Goal: Information Seeking & Learning: Learn about a topic

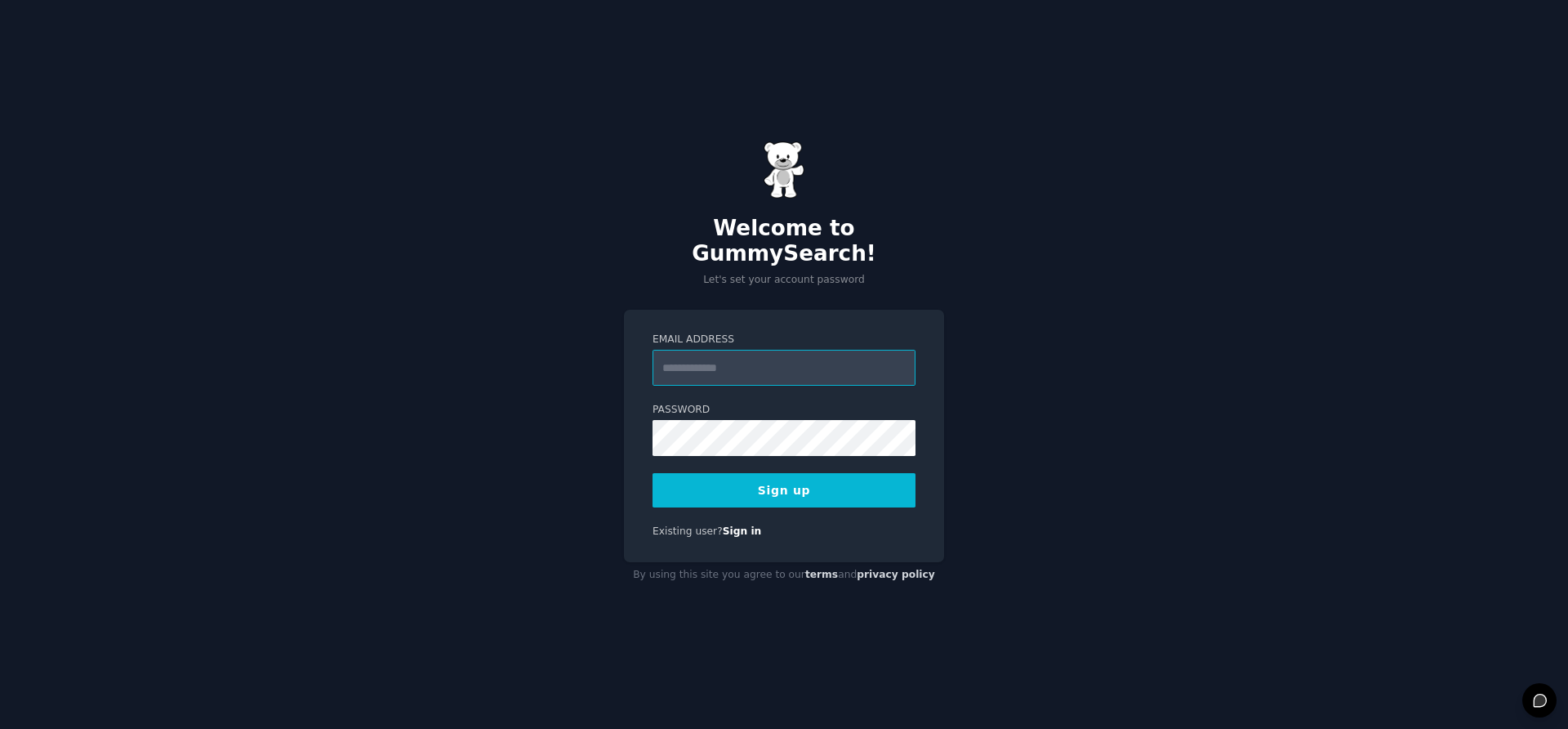
click at [727, 353] on input "Email Address" at bounding box center [783, 368] width 263 height 36
type input "**********"
click at [782, 477] on button "Sign up" at bounding box center [783, 490] width 263 height 35
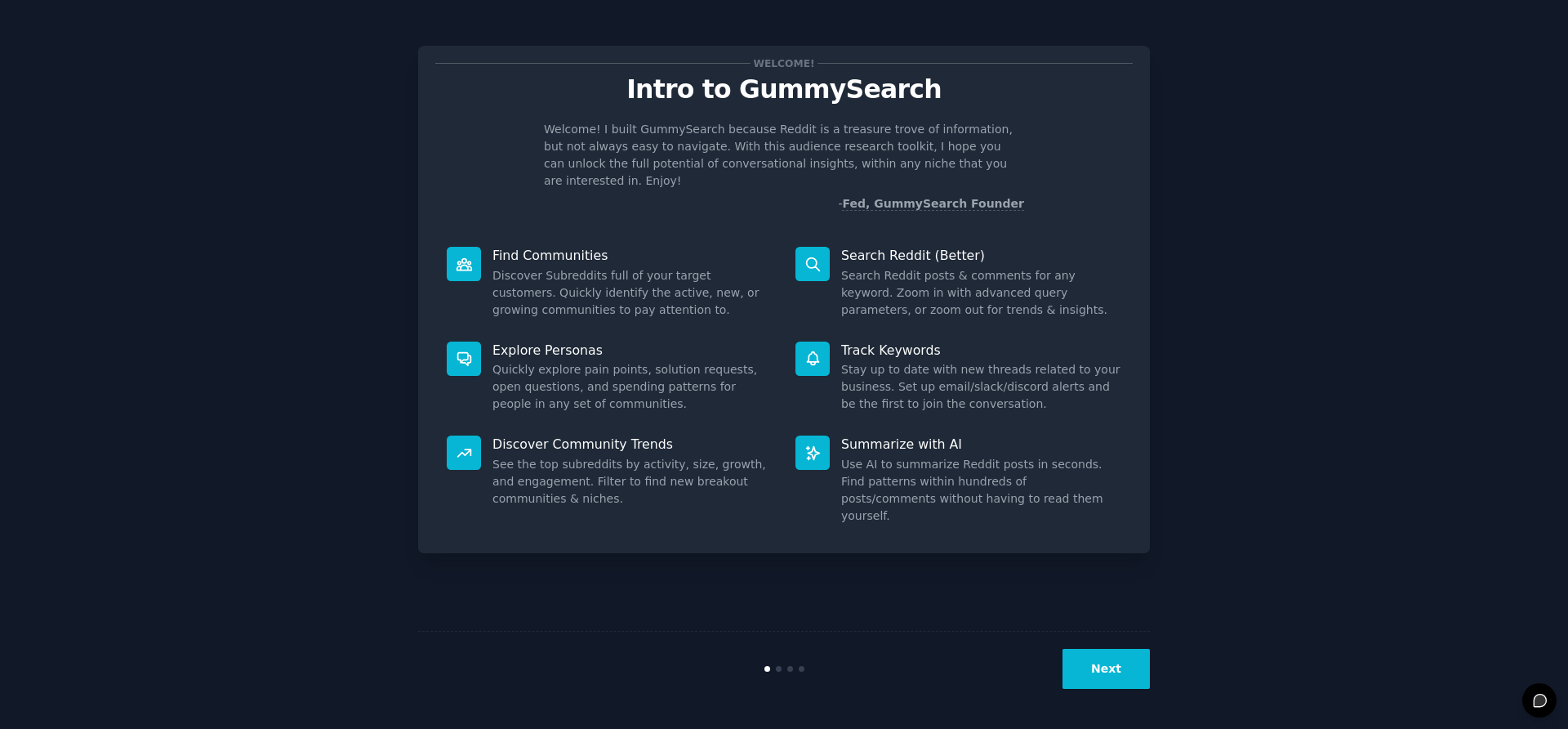
click at [1114, 671] on button "Next" at bounding box center [1107, 669] width 87 height 40
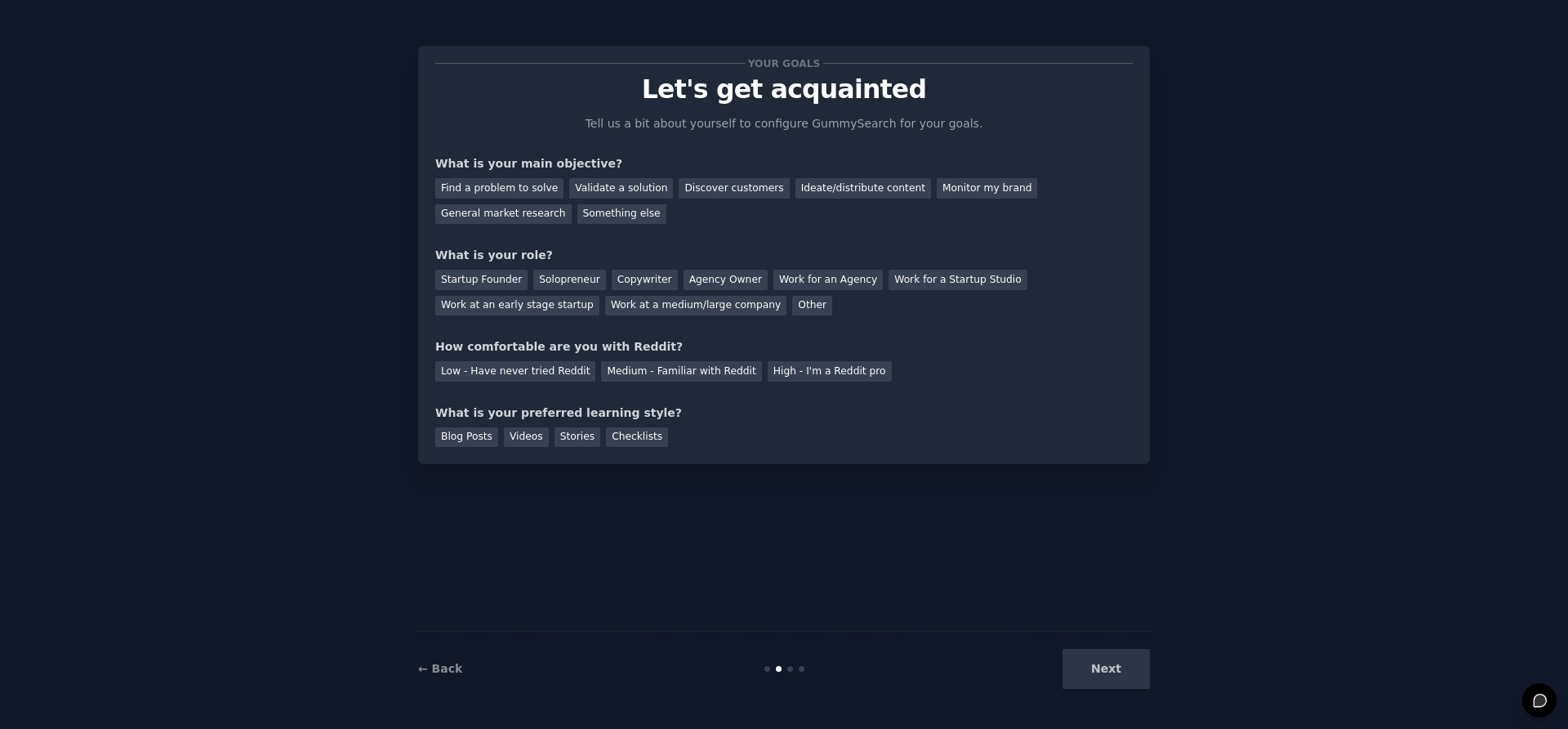
click at [1114, 671] on div "Next" at bounding box center [1027, 669] width 244 height 40
click at [1079, 668] on div "Next" at bounding box center [1027, 669] width 244 height 40
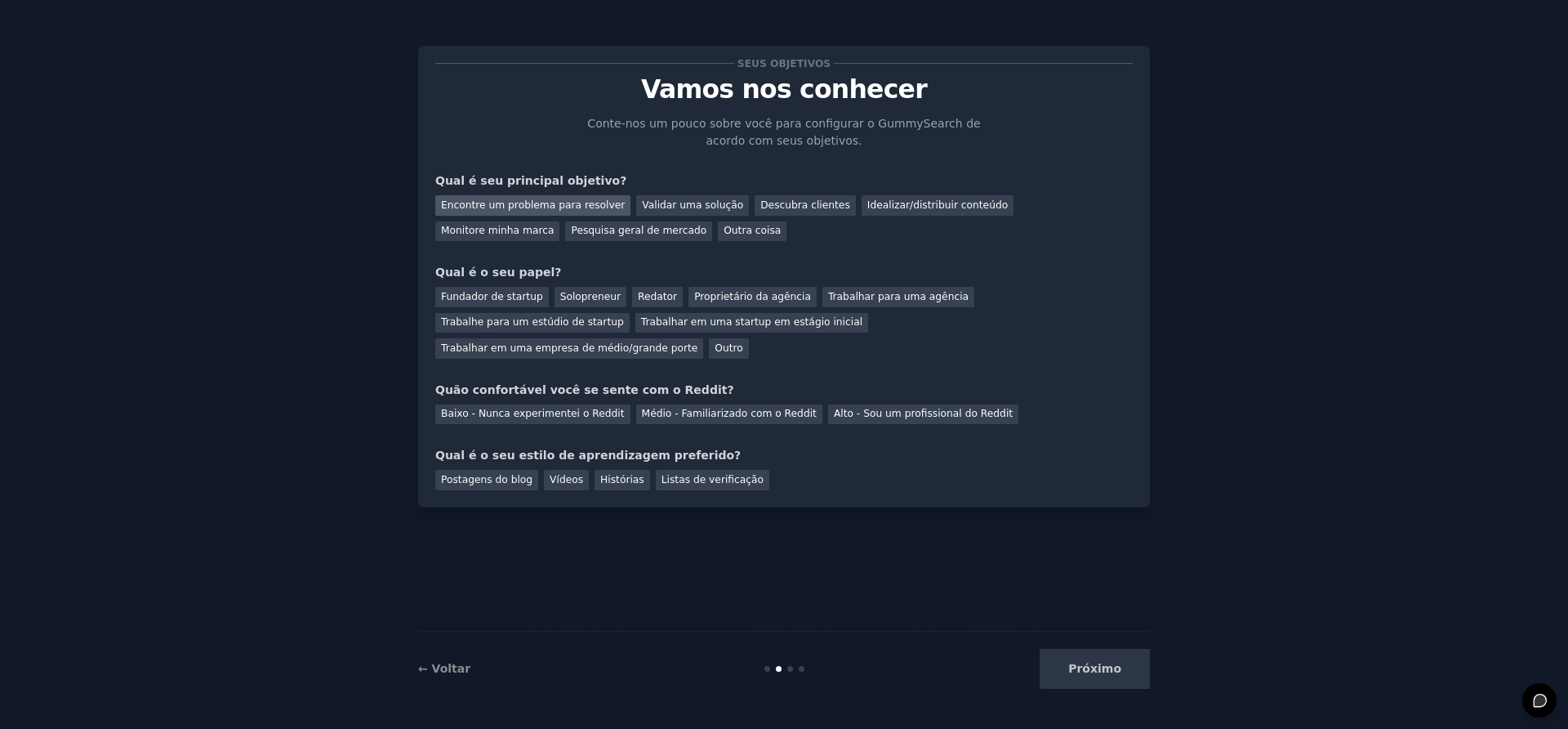
click at [554, 205] on font "Encontre um problema para resolver" at bounding box center [532, 205] width 184 height 12
click at [489, 299] on font "Fundador de startup" at bounding box center [491, 296] width 102 height 12
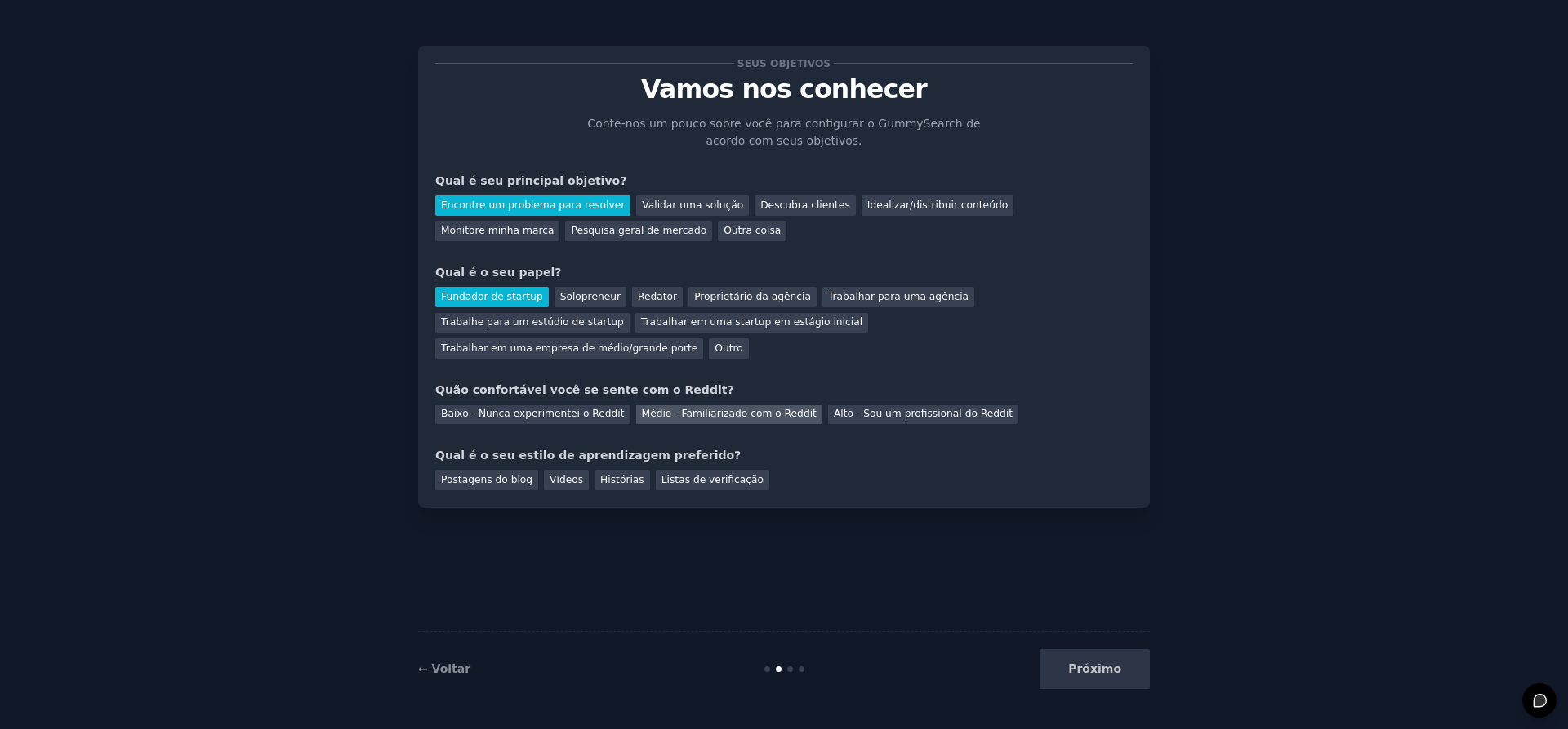
click at [672, 414] on font "Médio - Familiarizado com o Reddit" at bounding box center [729, 414] width 174 height 12
click at [501, 483] on font "Postagens do blog" at bounding box center [486, 479] width 92 height 12
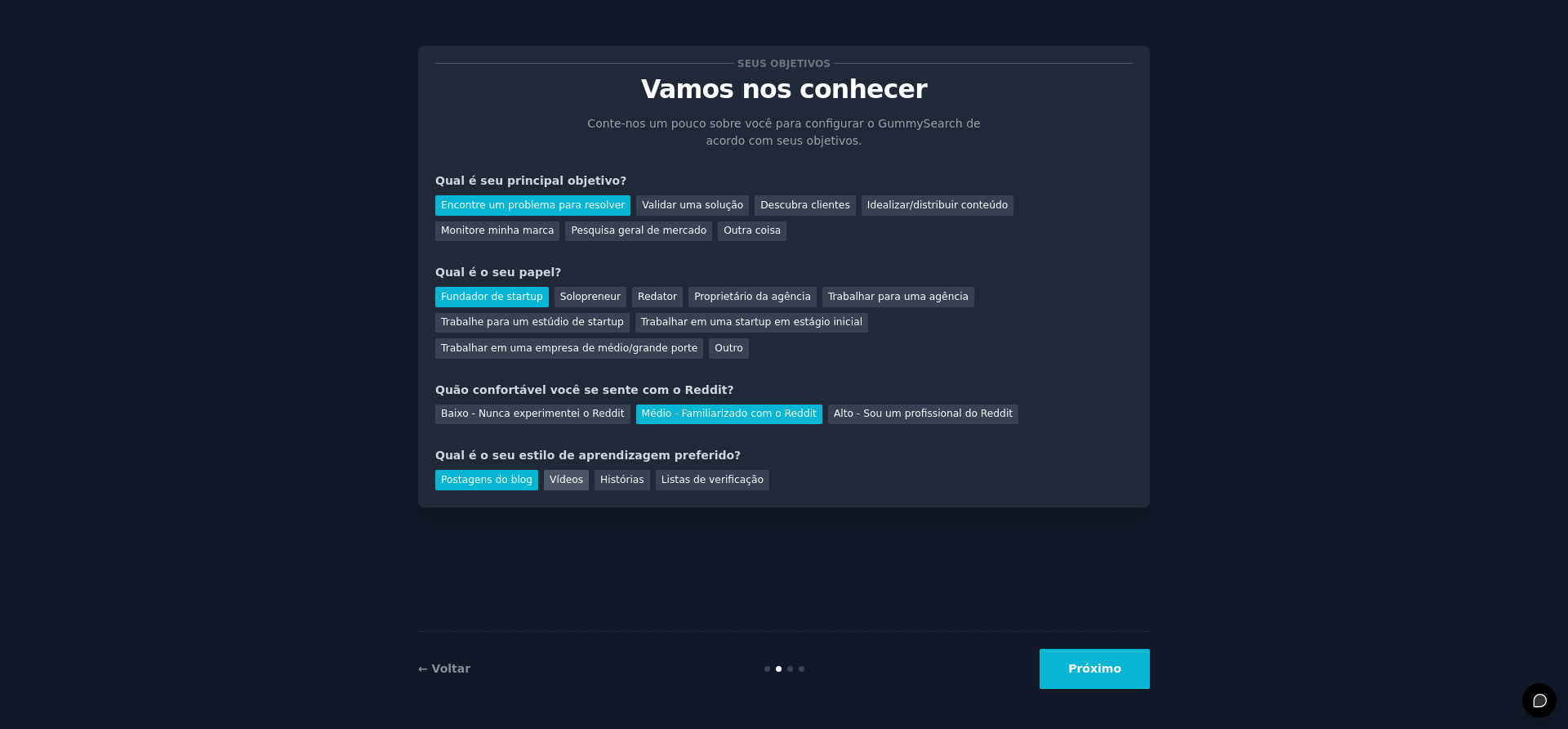
click at [572, 479] on font "Vídeos" at bounding box center [566, 479] width 34 height 12
drag, startPoint x: 482, startPoint y: 482, endPoint x: 505, endPoint y: 481, distance: 23.0
click at [482, 482] on font "Postagens do blog" at bounding box center [486, 479] width 92 height 12
click at [1089, 674] on font "Próximo" at bounding box center [1095, 668] width 53 height 13
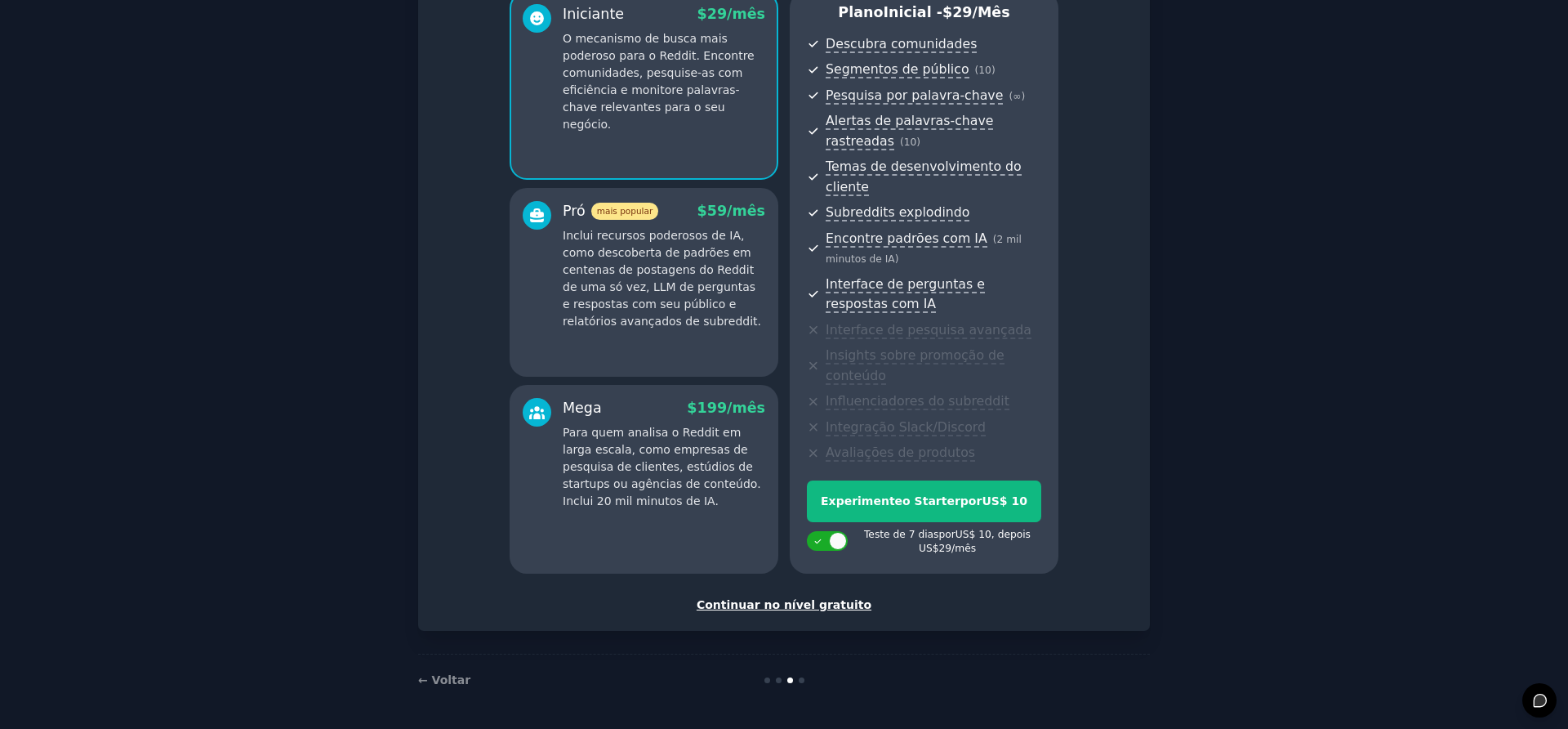
scroll to position [152, 0]
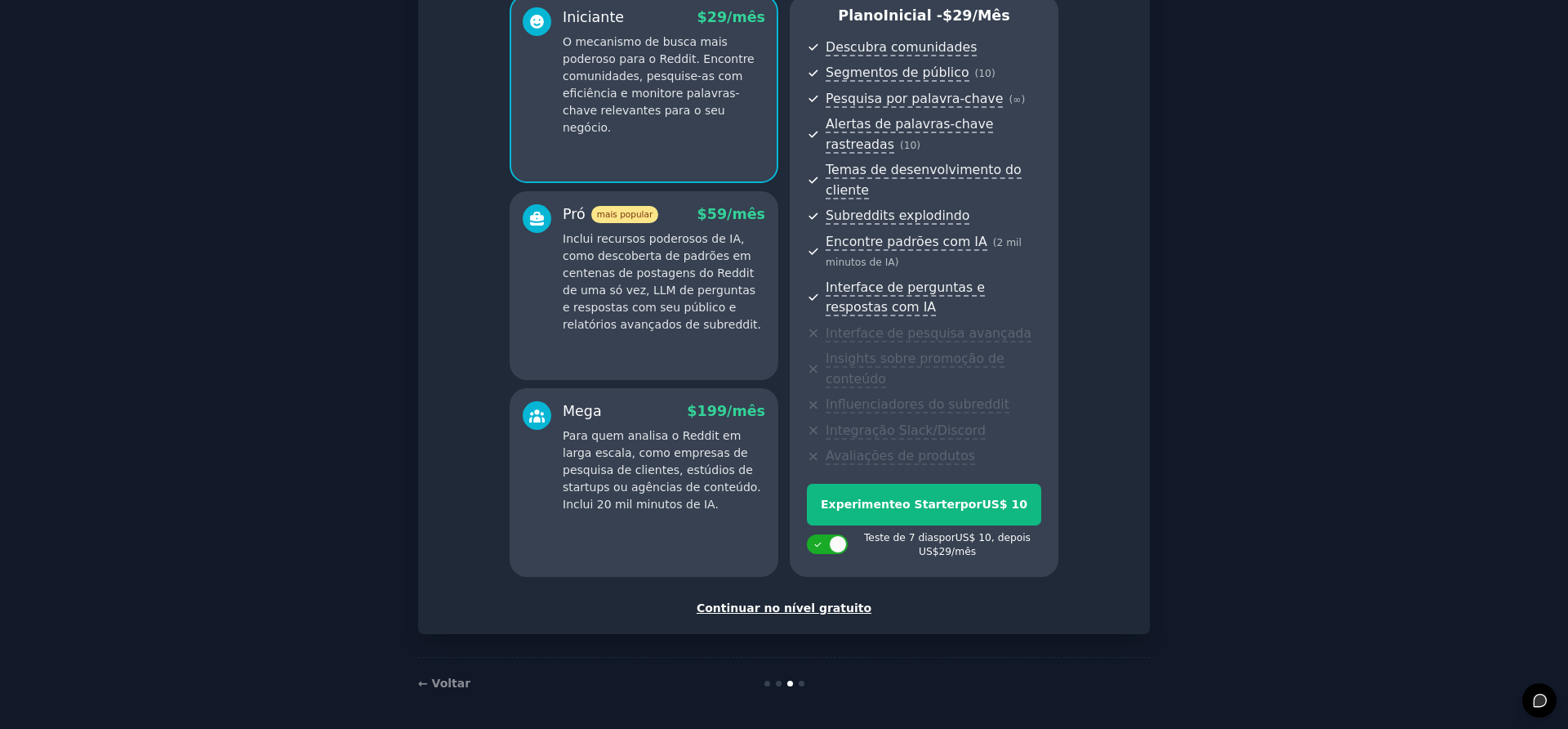
click at [748, 606] on font "Continuar no nível gratuito" at bounding box center [784, 608] width 174 height 13
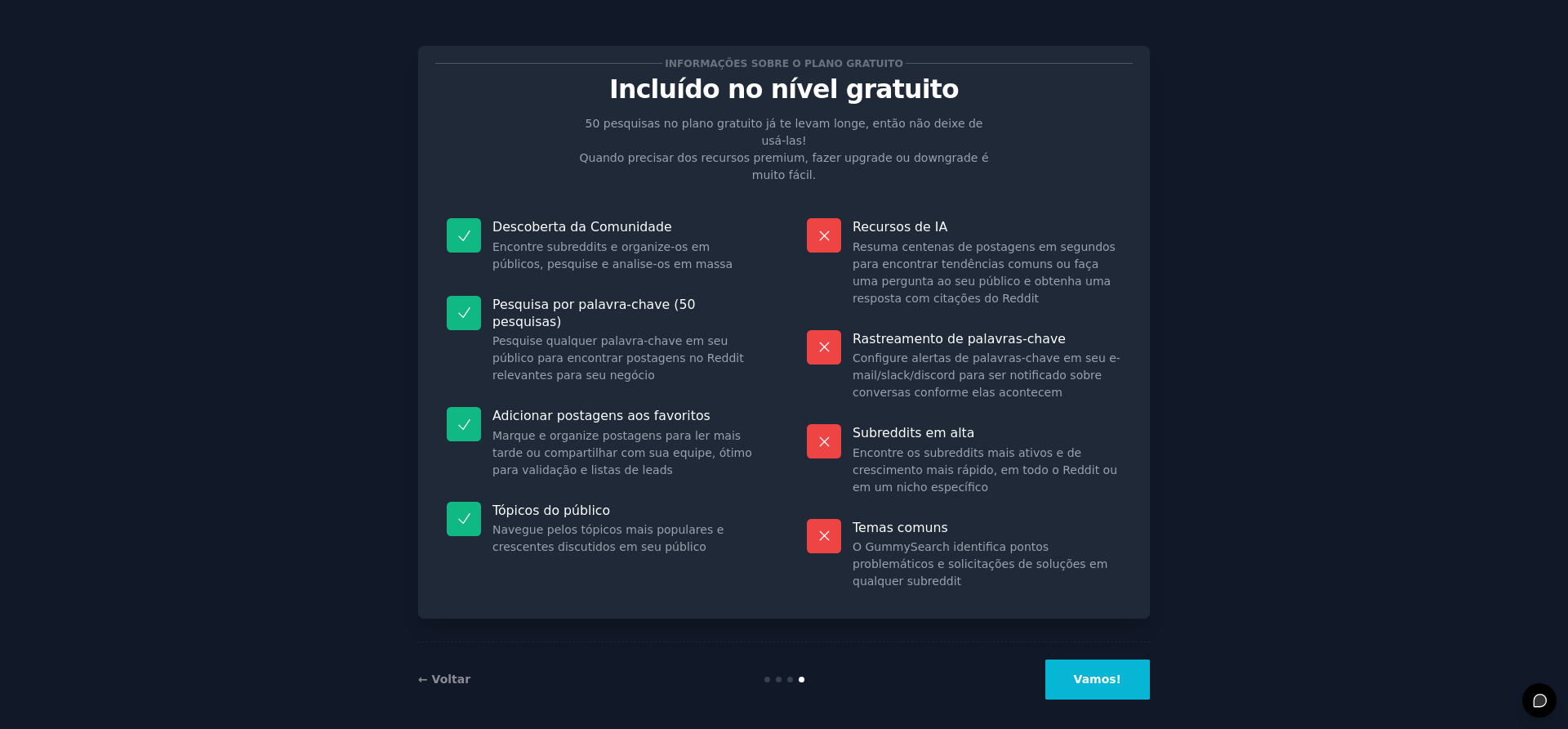
click at [1092, 673] on font "Vamos!" at bounding box center [1097, 679] width 47 height 13
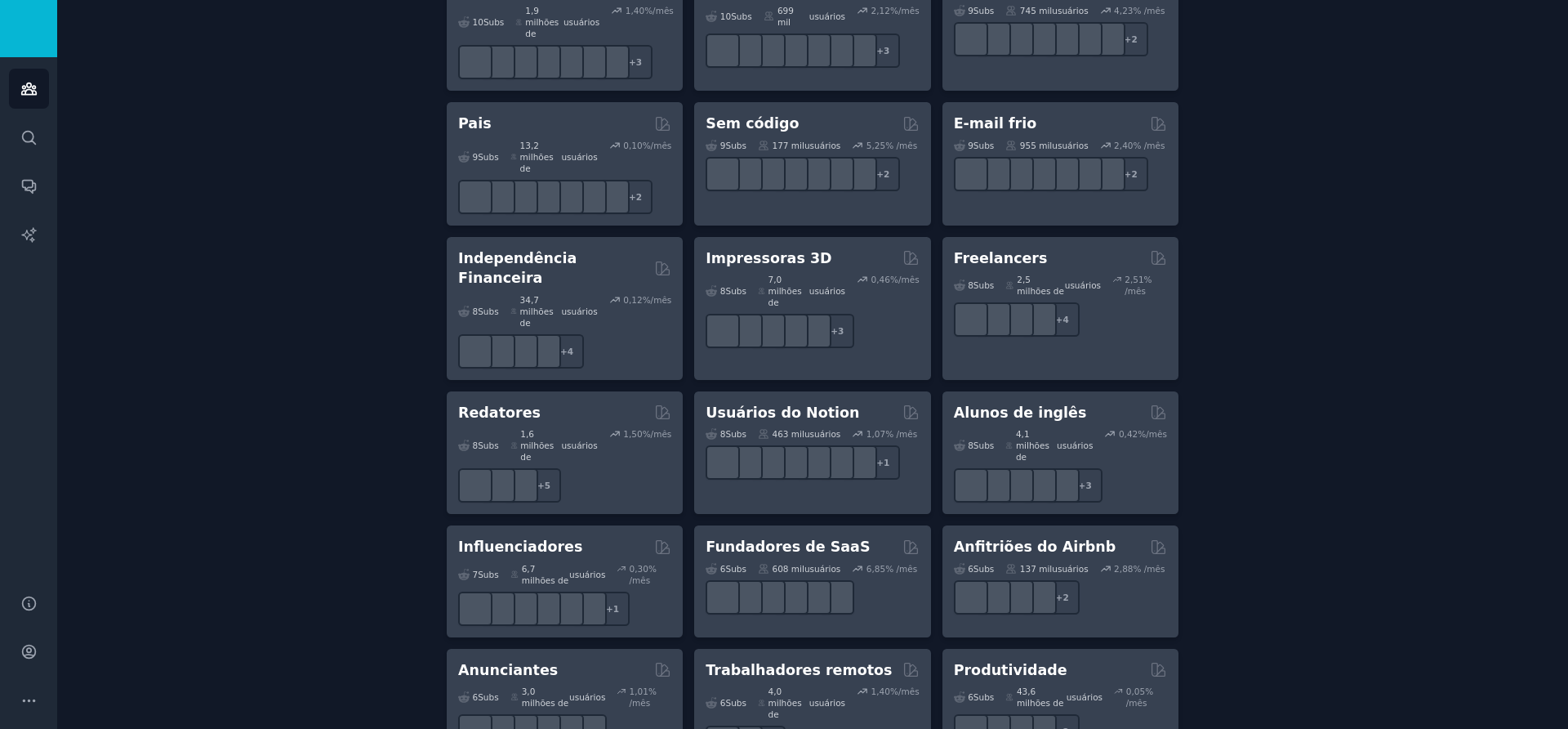
scroll to position [1250, 0]
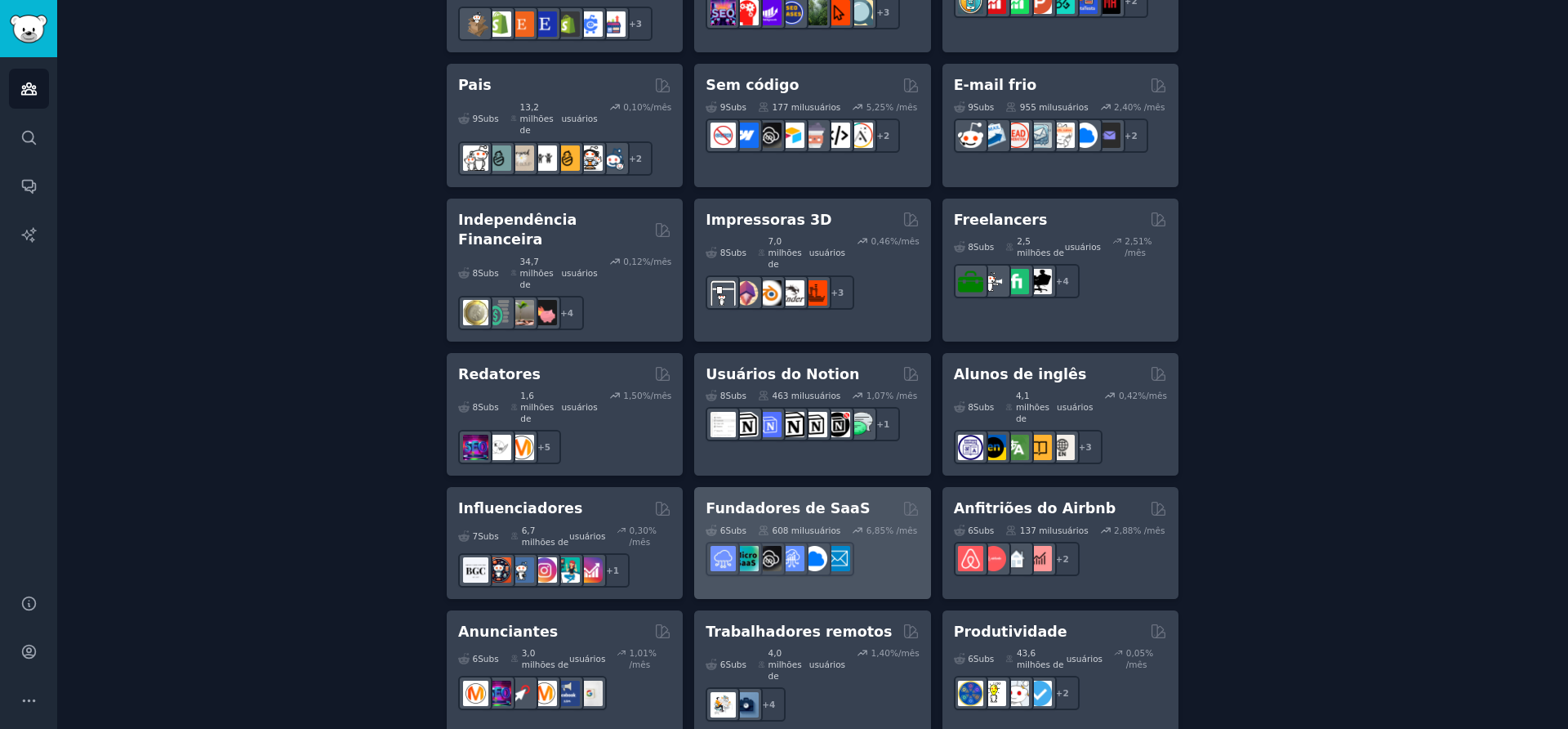
click at [773, 500] on font "Fundadores de SaaS" at bounding box center [788, 508] width 164 height 16
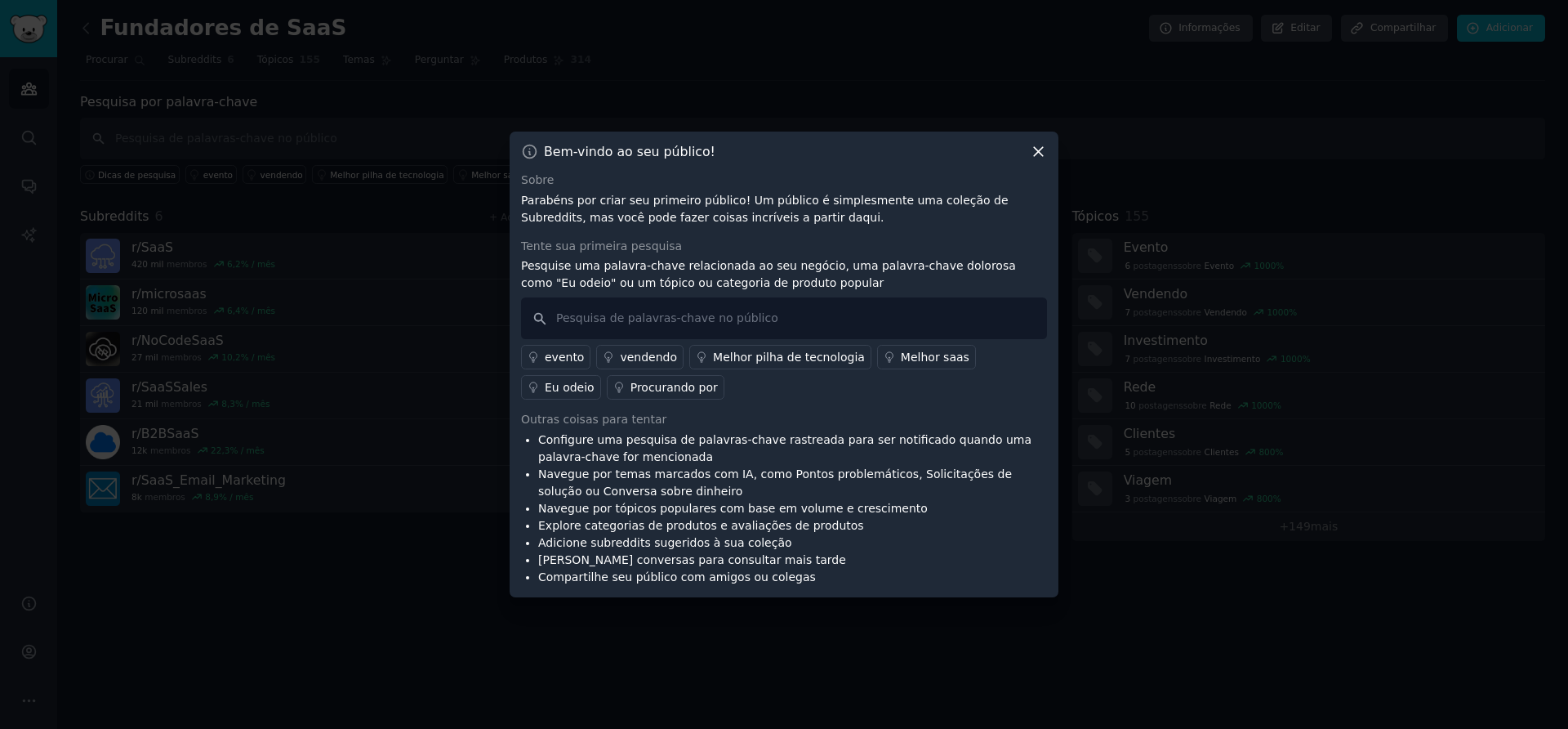
click at [1035, 146] on icon at bounding box center [1038, 151] width 17 height 17
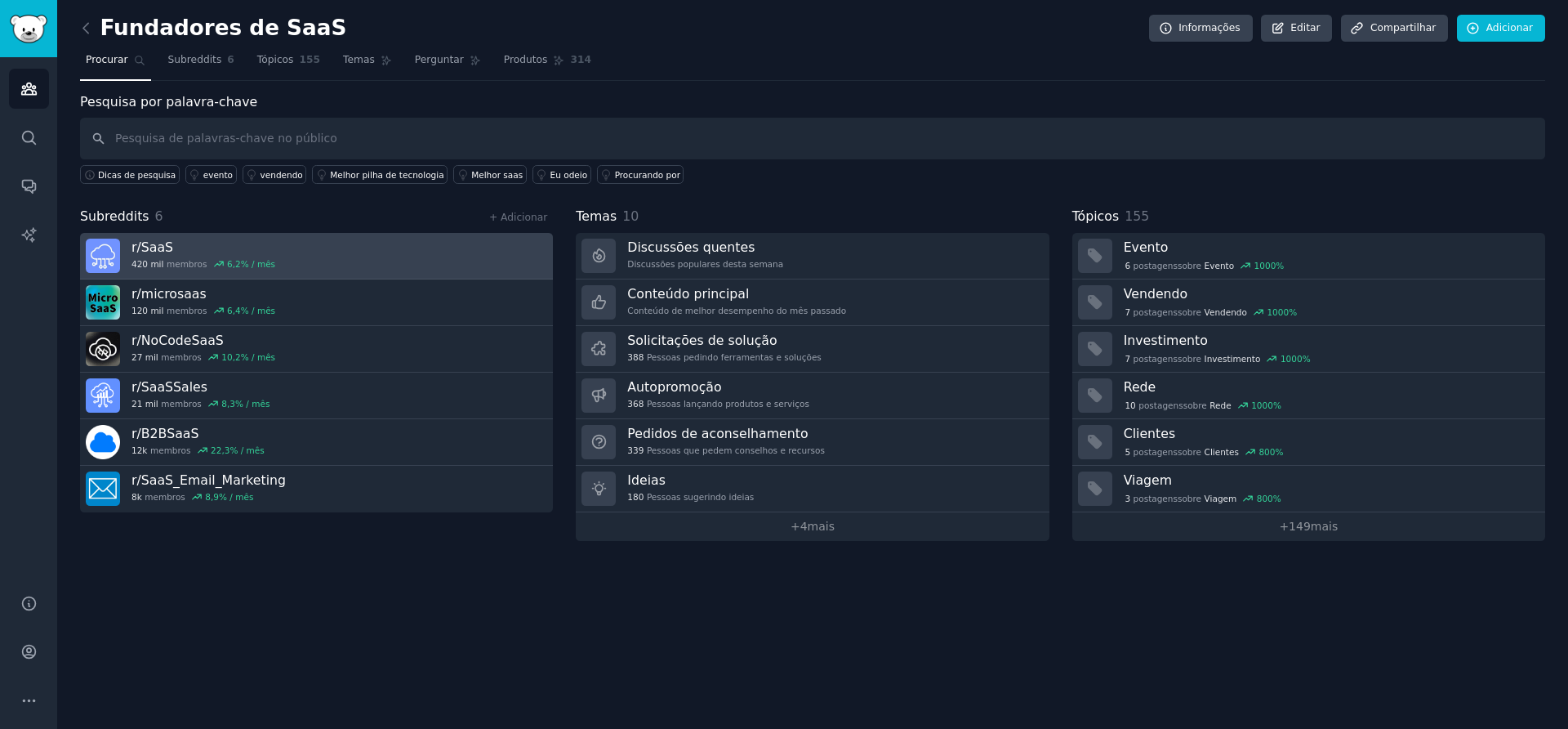
click at [349, 246] on link "r/ SaaS 420 mil membros 6,2 % / mês" at bounding box center [316, 255] width 472 height 46
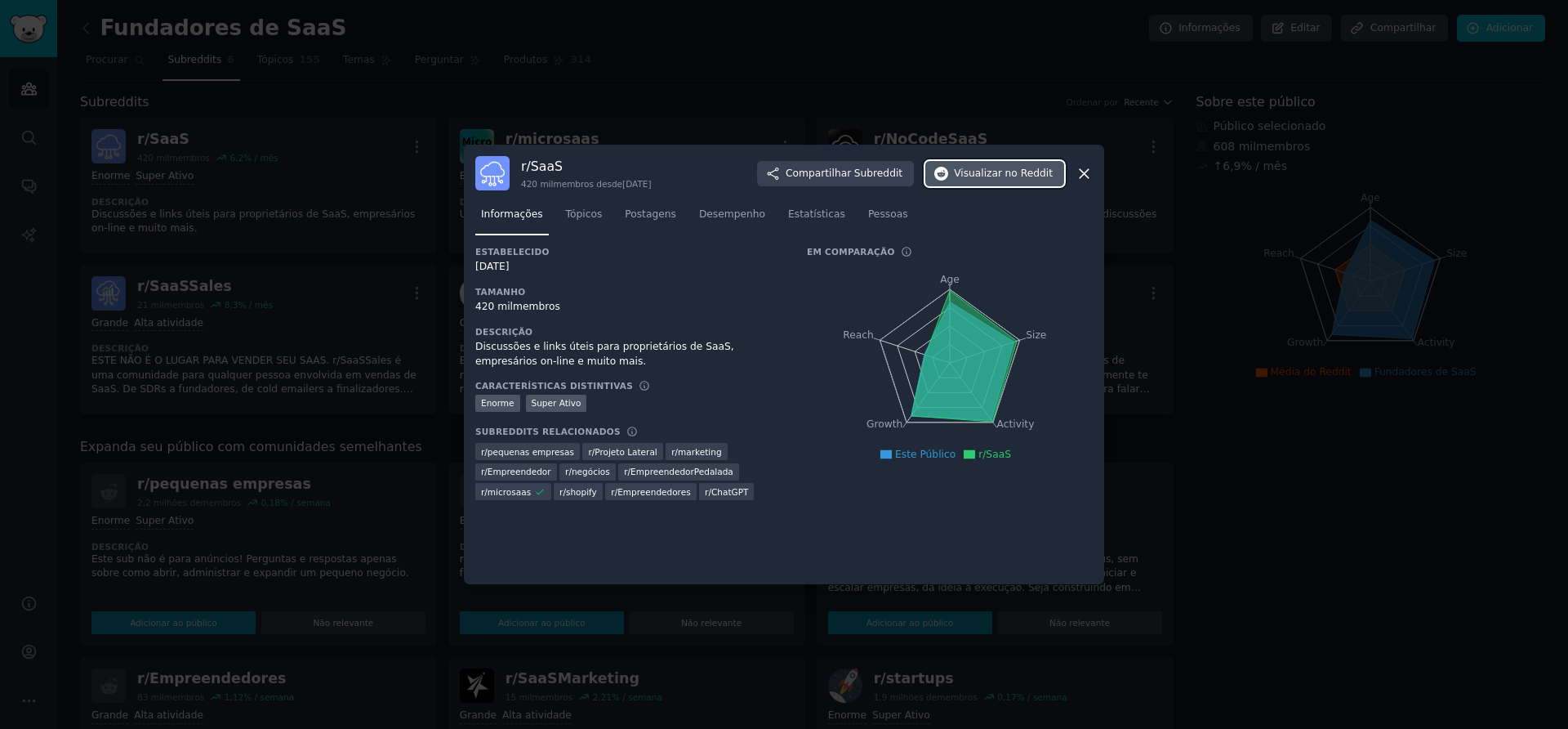
click at [993, 174] on font "Visualizar" at bounding box center [978, 173] width 48 height 12
click at [1085, 171] on icon at bounding box center [1084, 174] width 17 height 17
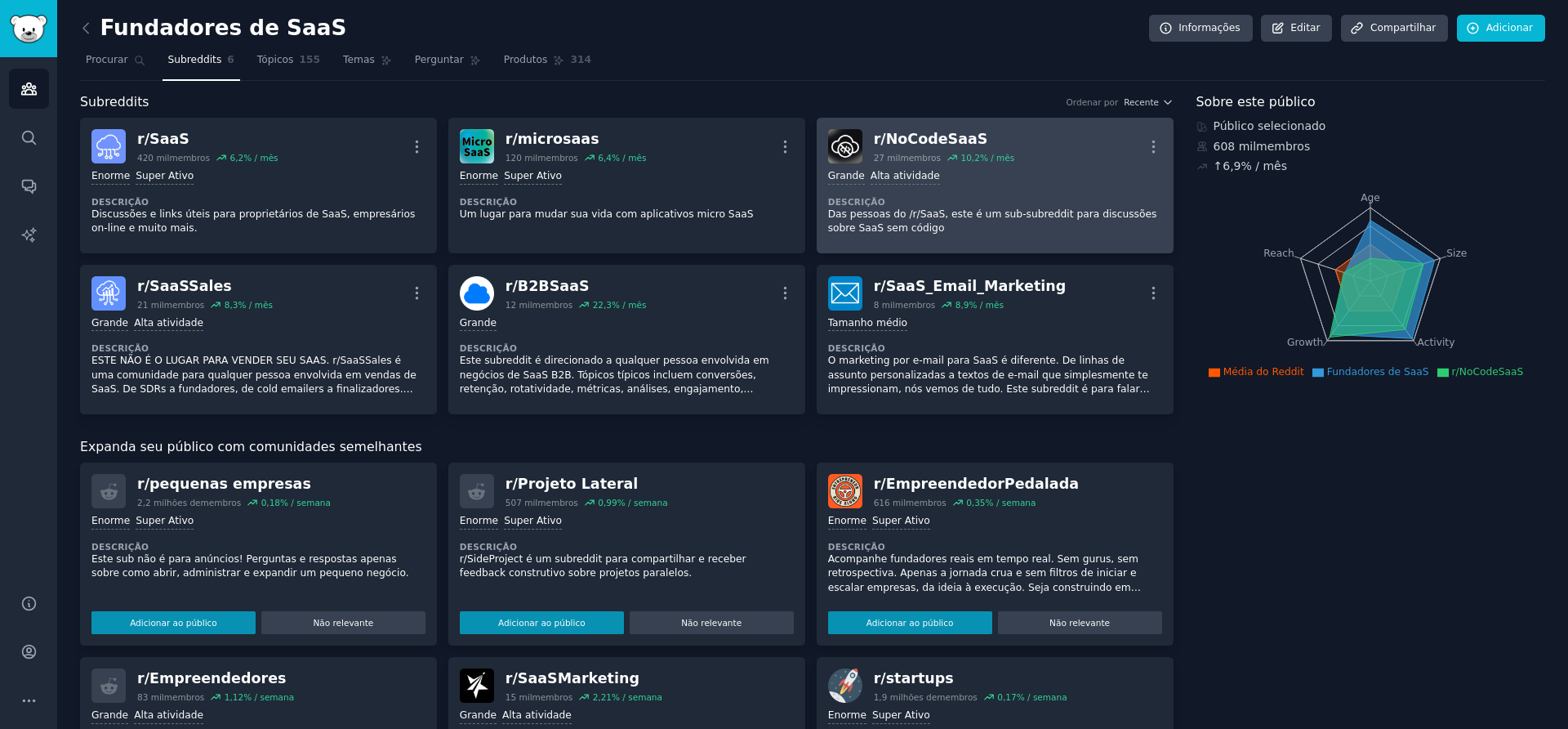
click at [932, 135] on font "NoCodeSaaS" at bounding box center [937, 139] width 102 height 16
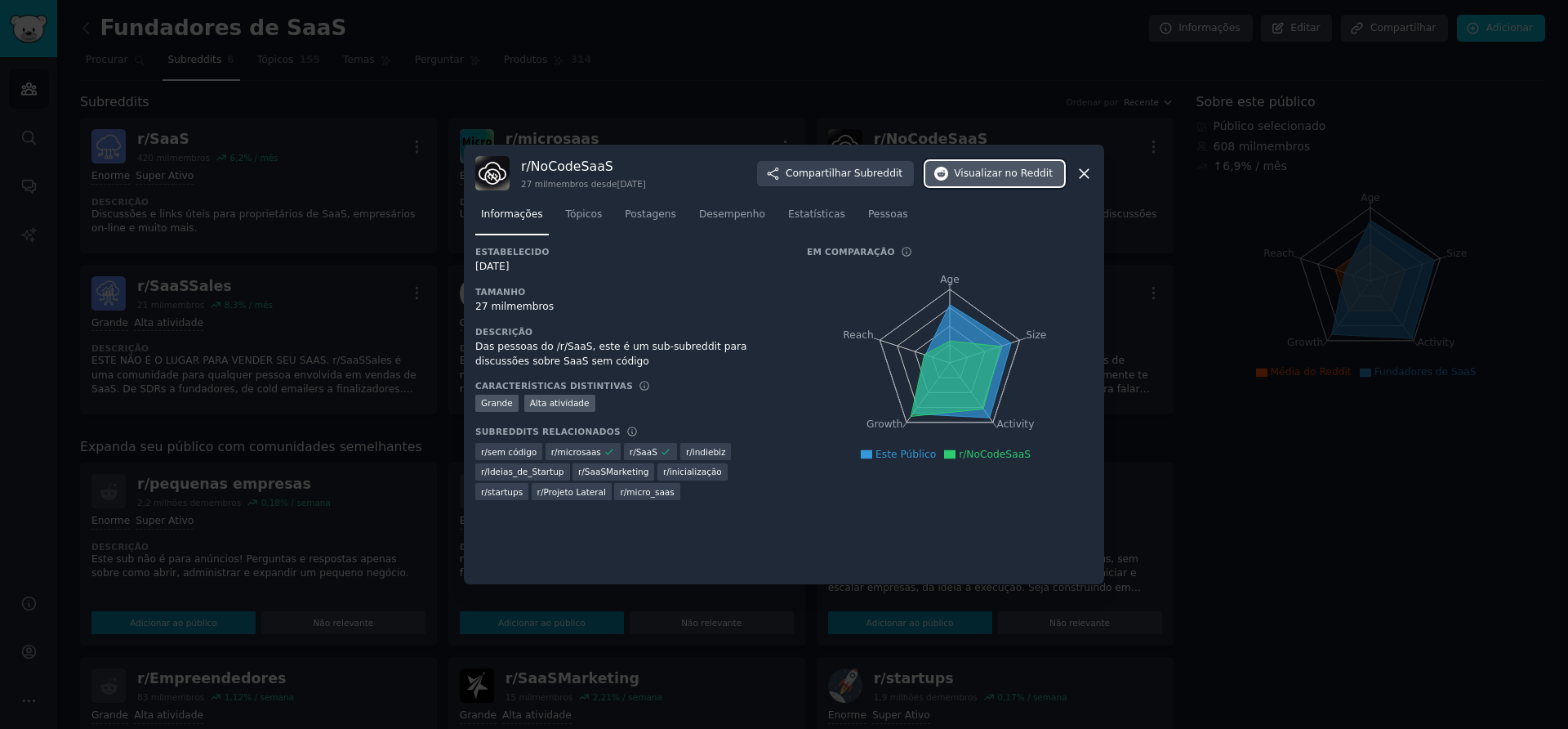
click at [997, 168] on font "Visualizar" at bounding box center [978, 173] width 48 height 12
click at [671, 65] on div at bounding box center [784, 364] width 1568 height 729
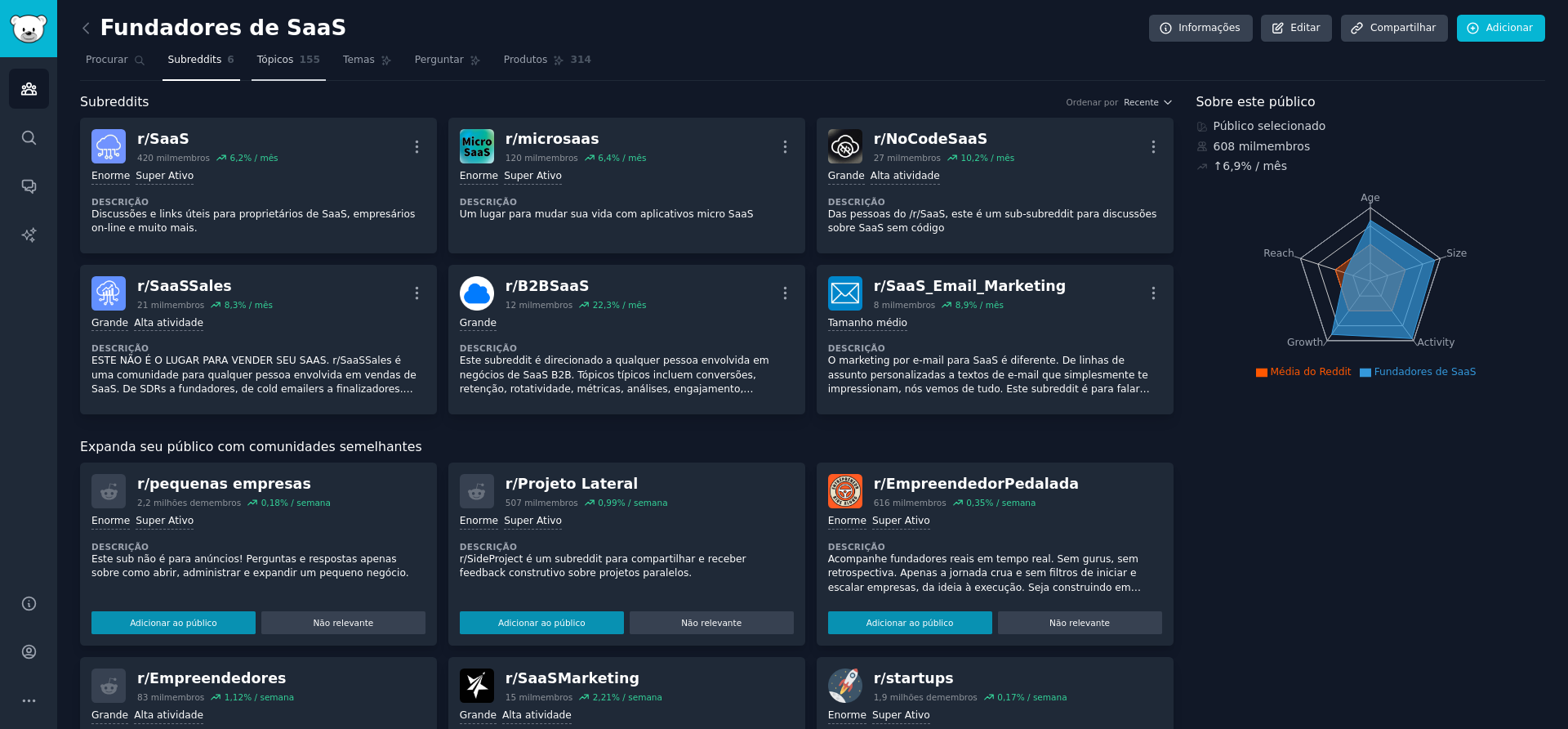
click at [268, 56] on font "Tópicos" at bounding box center [275, 59] width 36 height 12
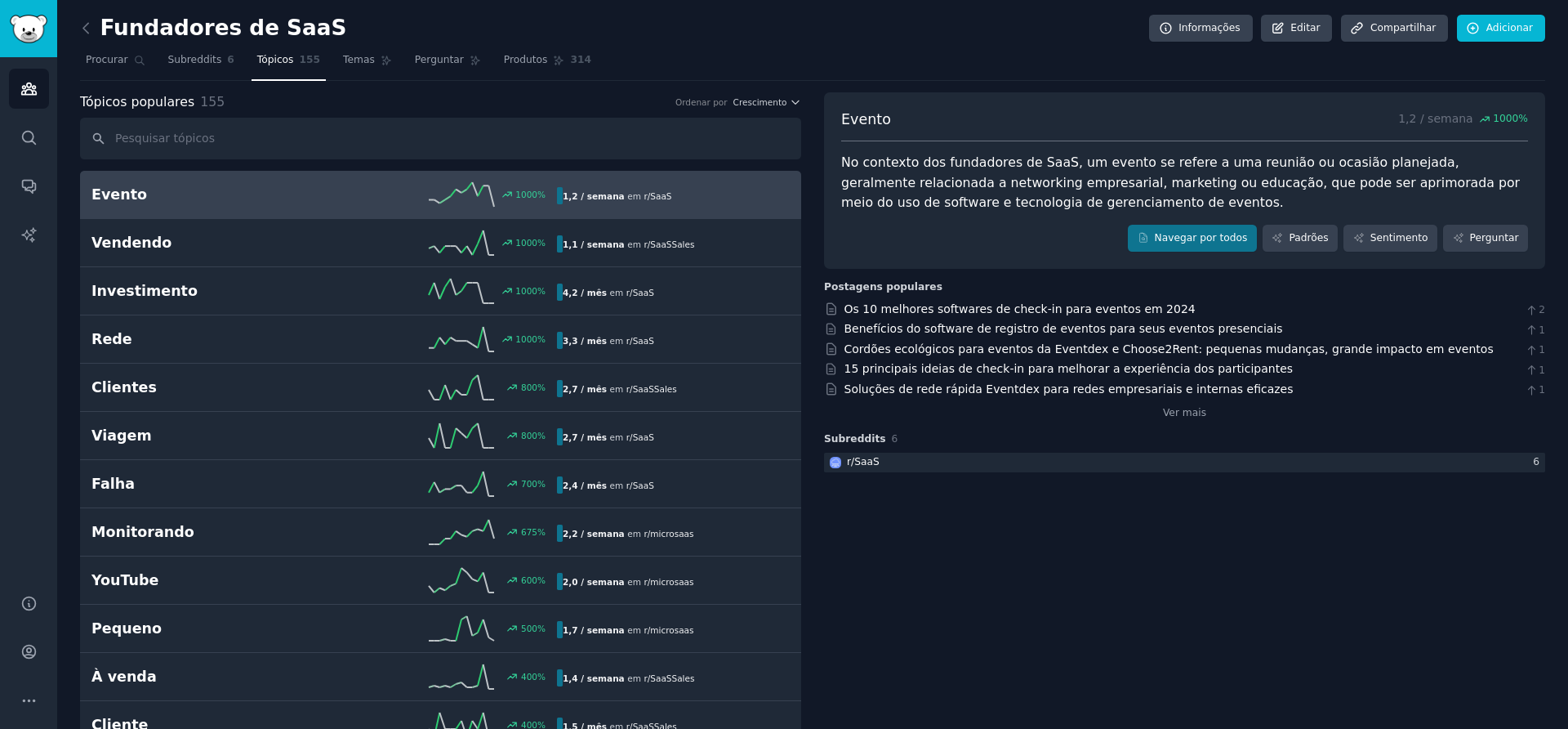
click at [223, 144] on input "text" at bounding box center [441, 138] width 721 height 42
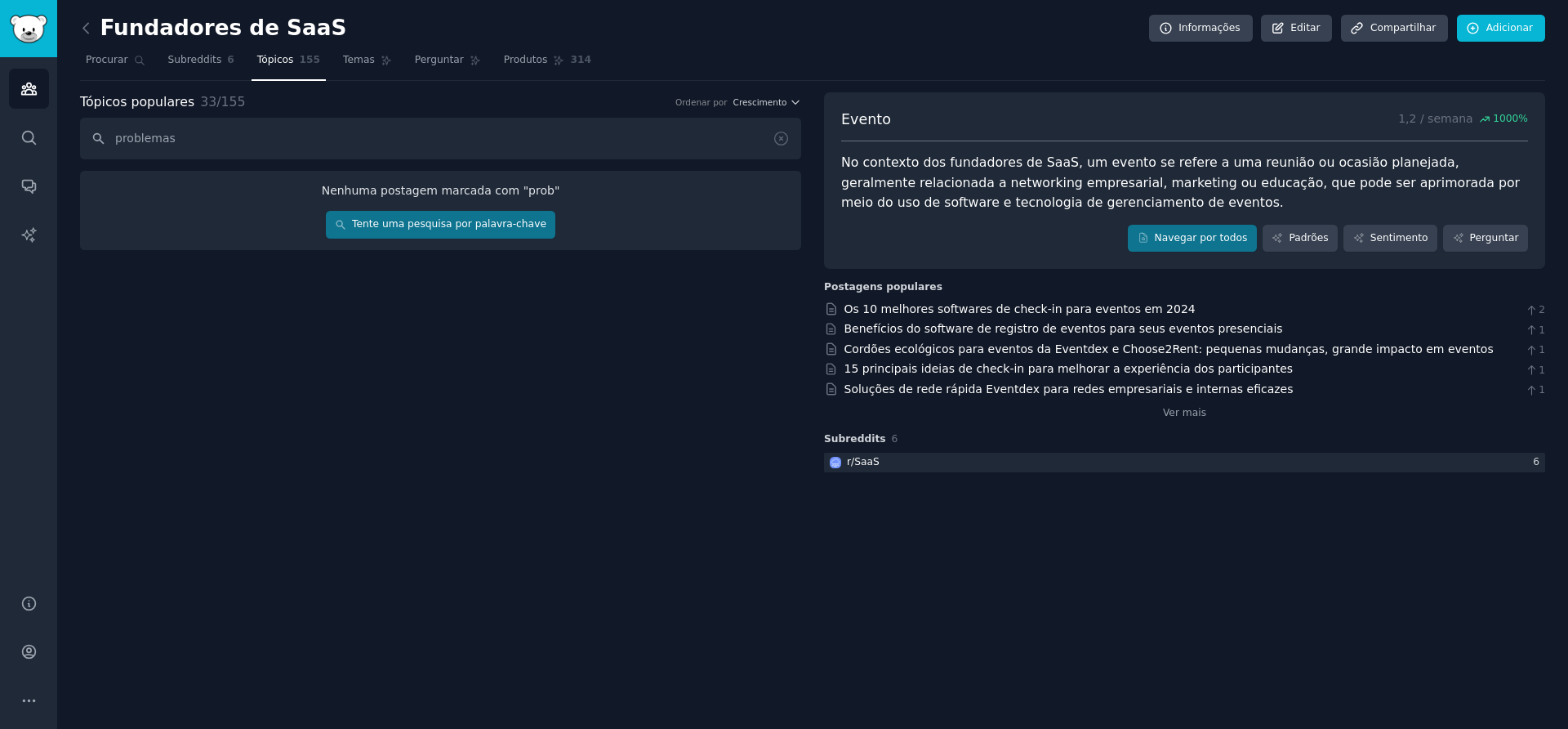
type input "problemas"
click at [121, 55] on font "Procurar" at bounding box center [106, 59] width 43 height 12
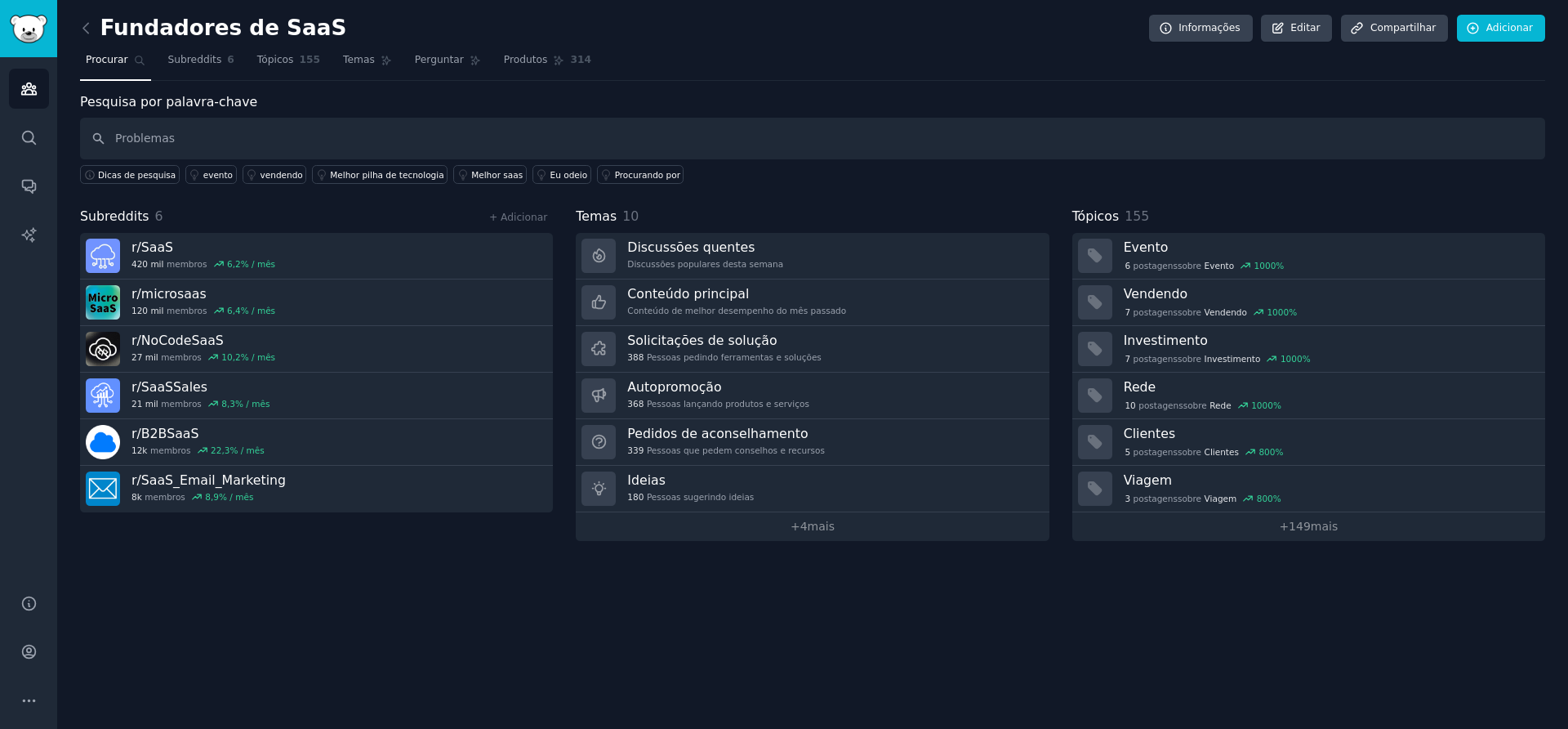
type input "Problemas"
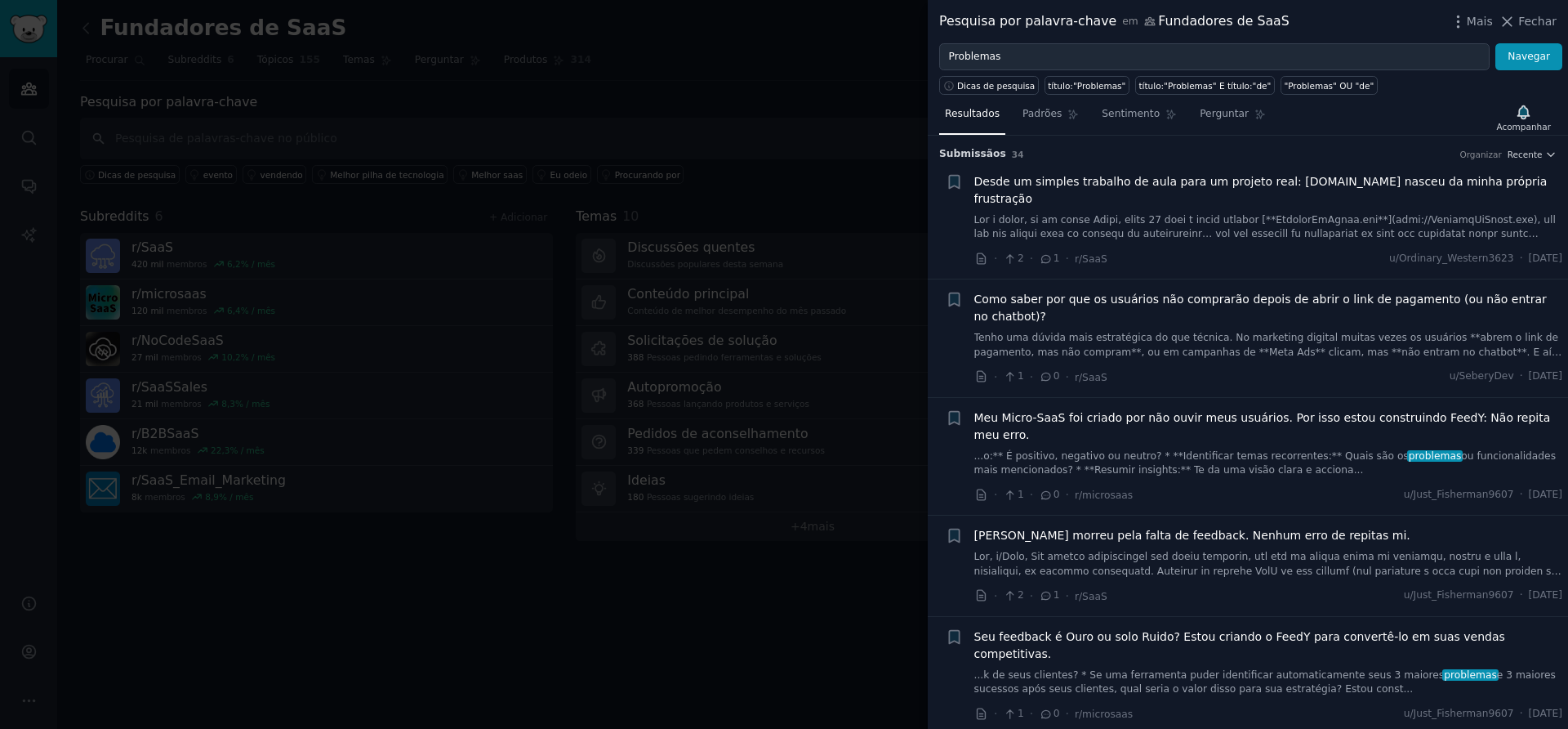
click at [791, 191] on div at bounding box center [784, 364] width 1568 height 729
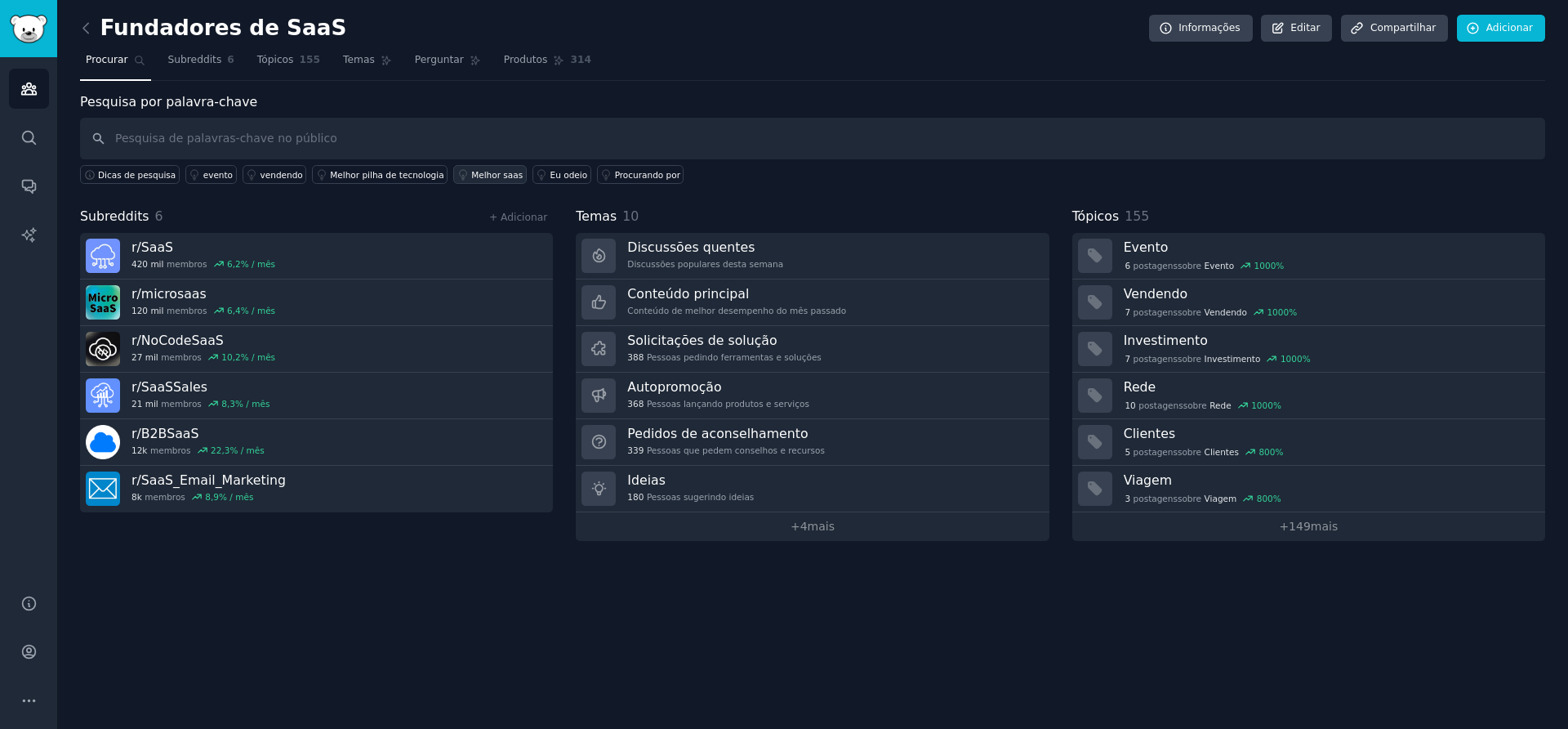
click at [474, 175] on font "Melhor saas" at bounding box center [497, 175] width 52 height 10
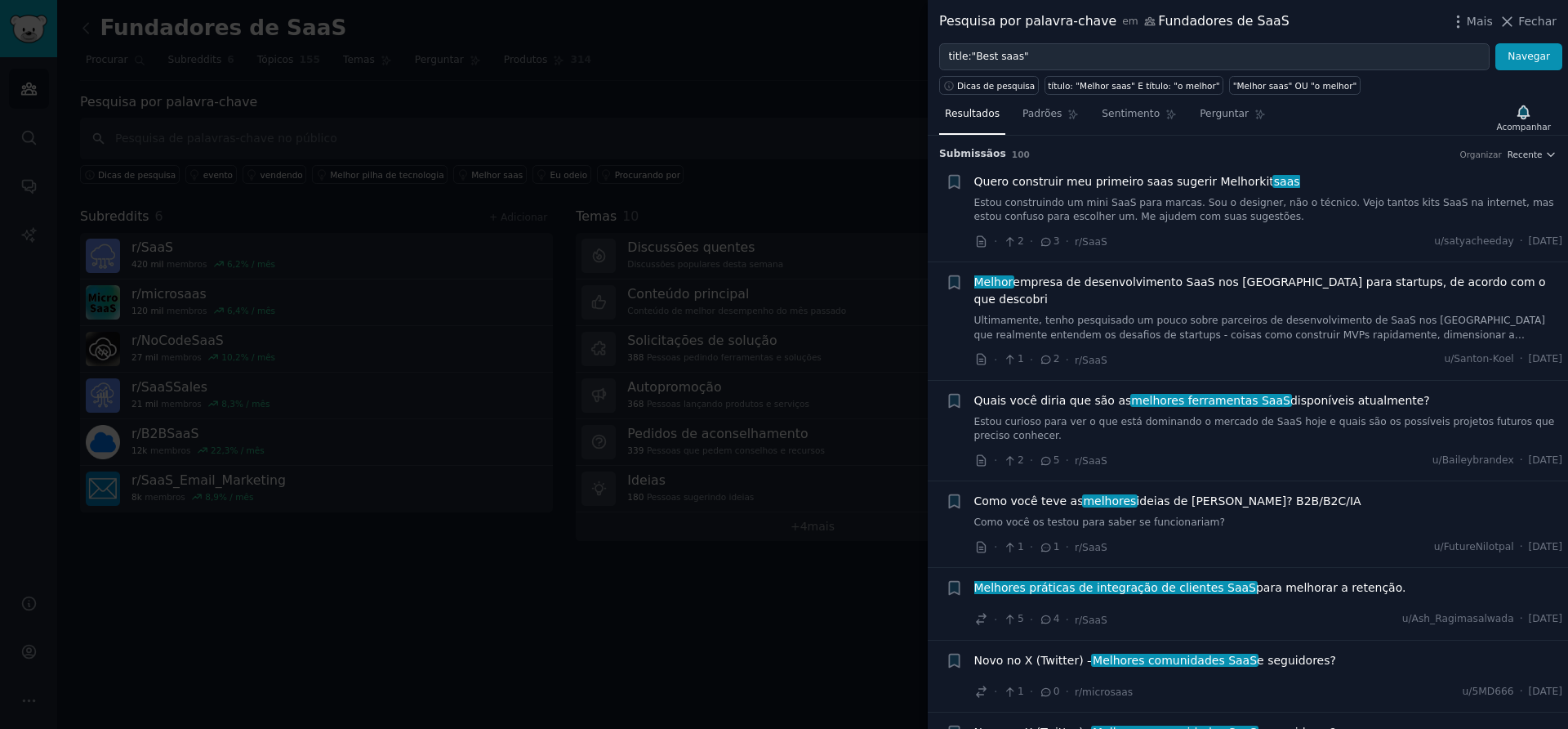
click at [1412, 281] on font "empresa de desenvolvimento SaaS nos [GEOGRAPHIC_DATA] para startups, de acordo …" at bounding box center [1259, 290] width 571 height 30
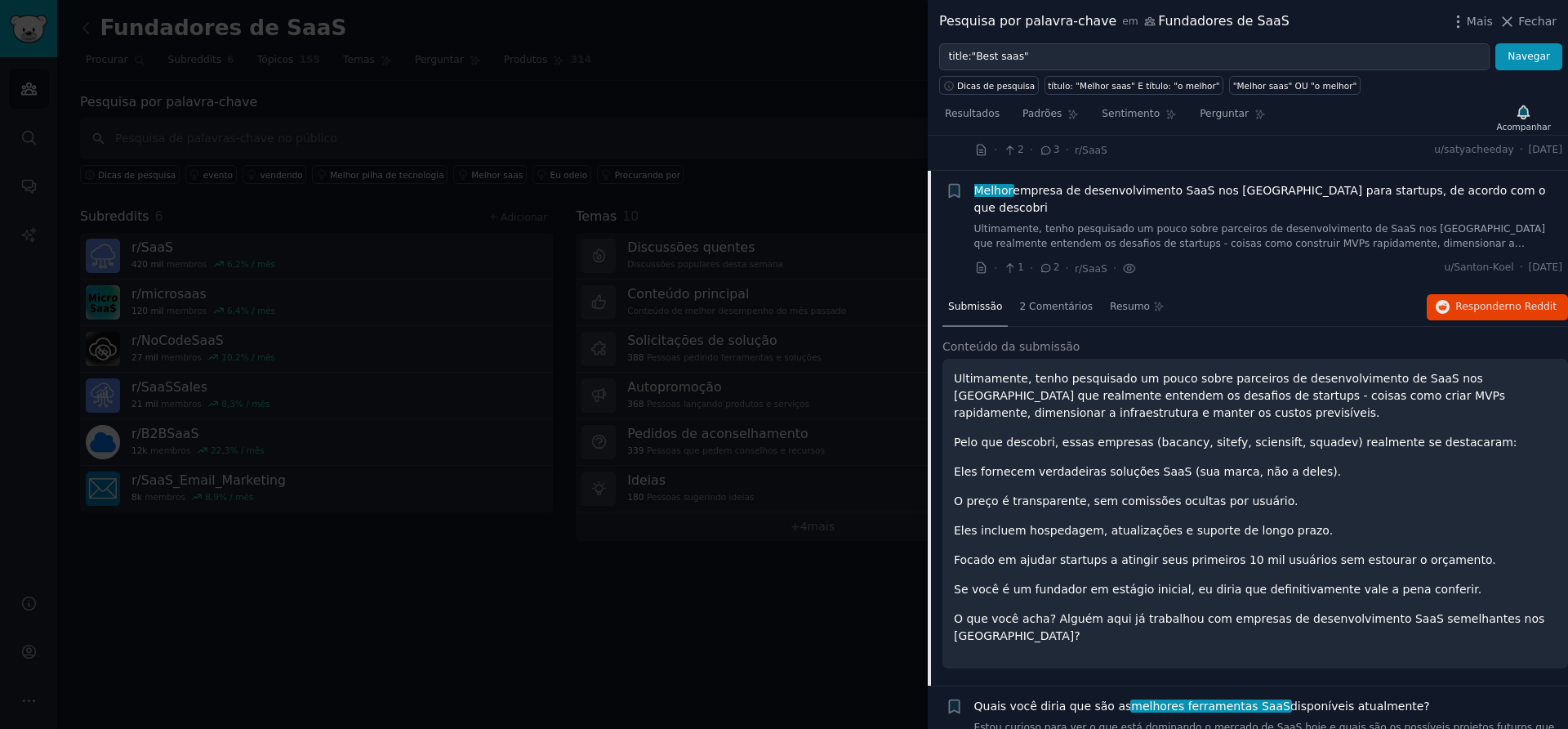
scroll to position [87, 0]
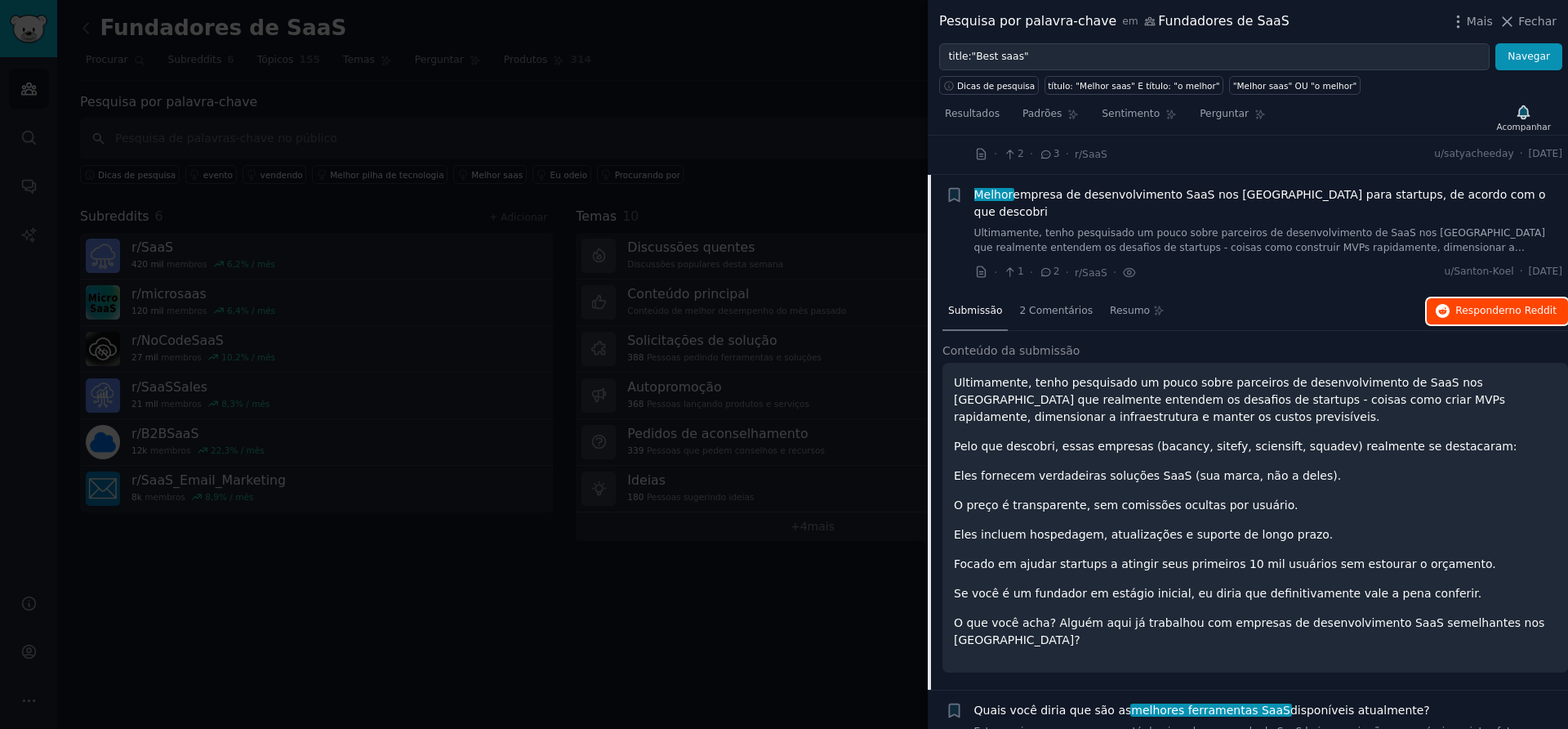
click at [1479, 305] on font "Responder" at bounding box center [1482, 310] width 53 height 12
